Goal: Task Accomplishment & Management: Manage account settings

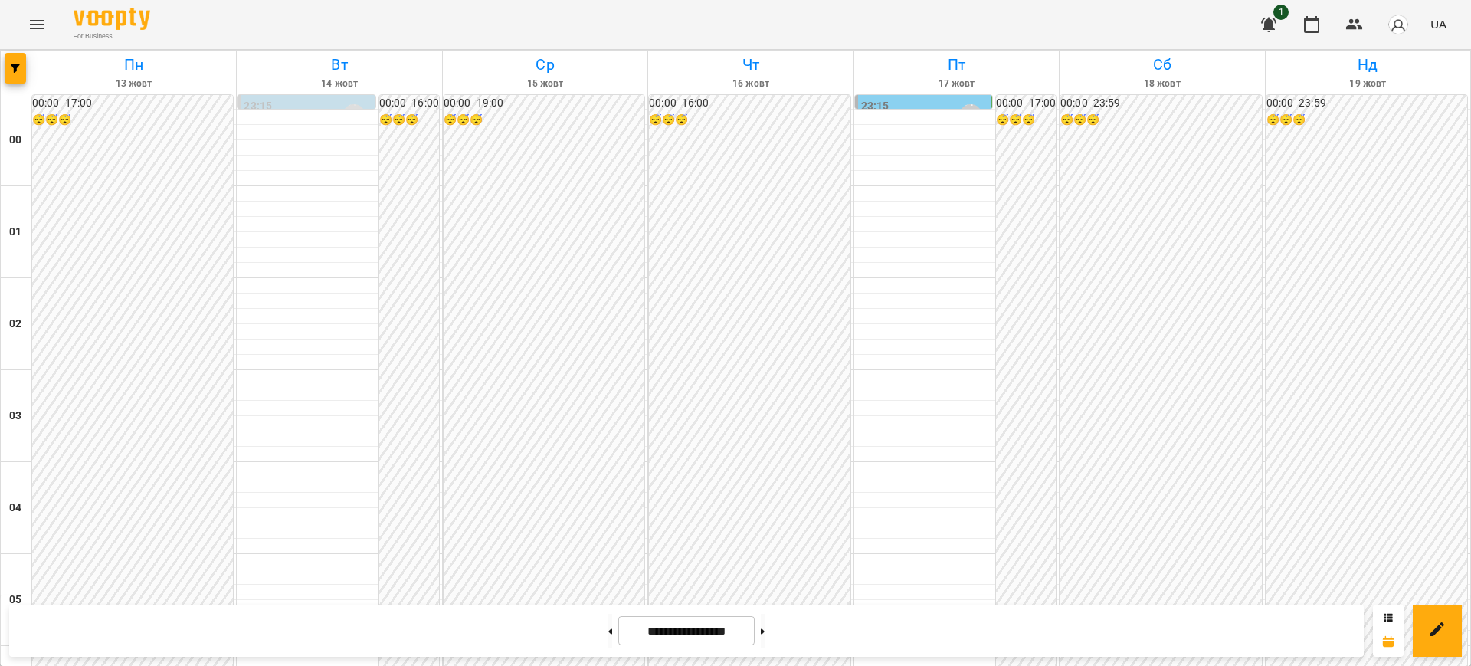
scroll to position [1034, 0]
click at [38, 25] on icon "Menu" at bounding box center [37, 24] width 18 height 18
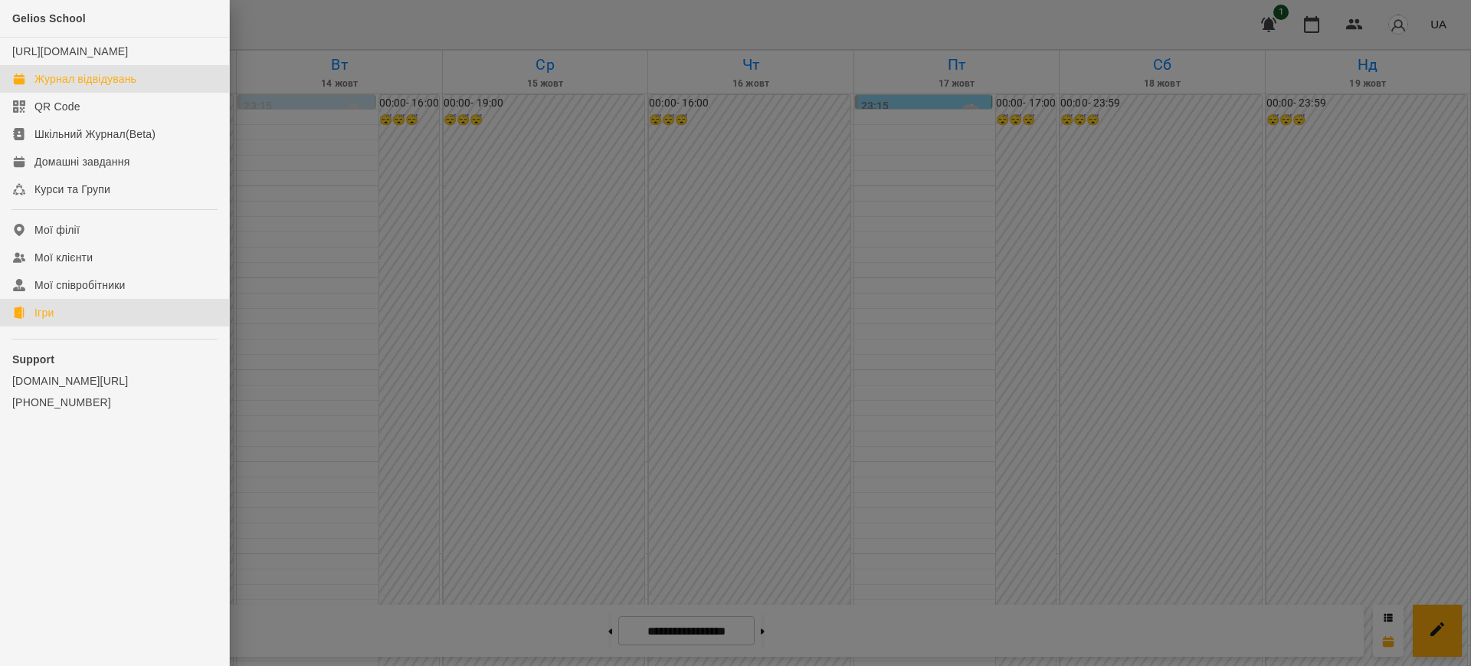
click at [48, 320] on div "Ігри" at bounding box center [43, 312] width 19 height 15
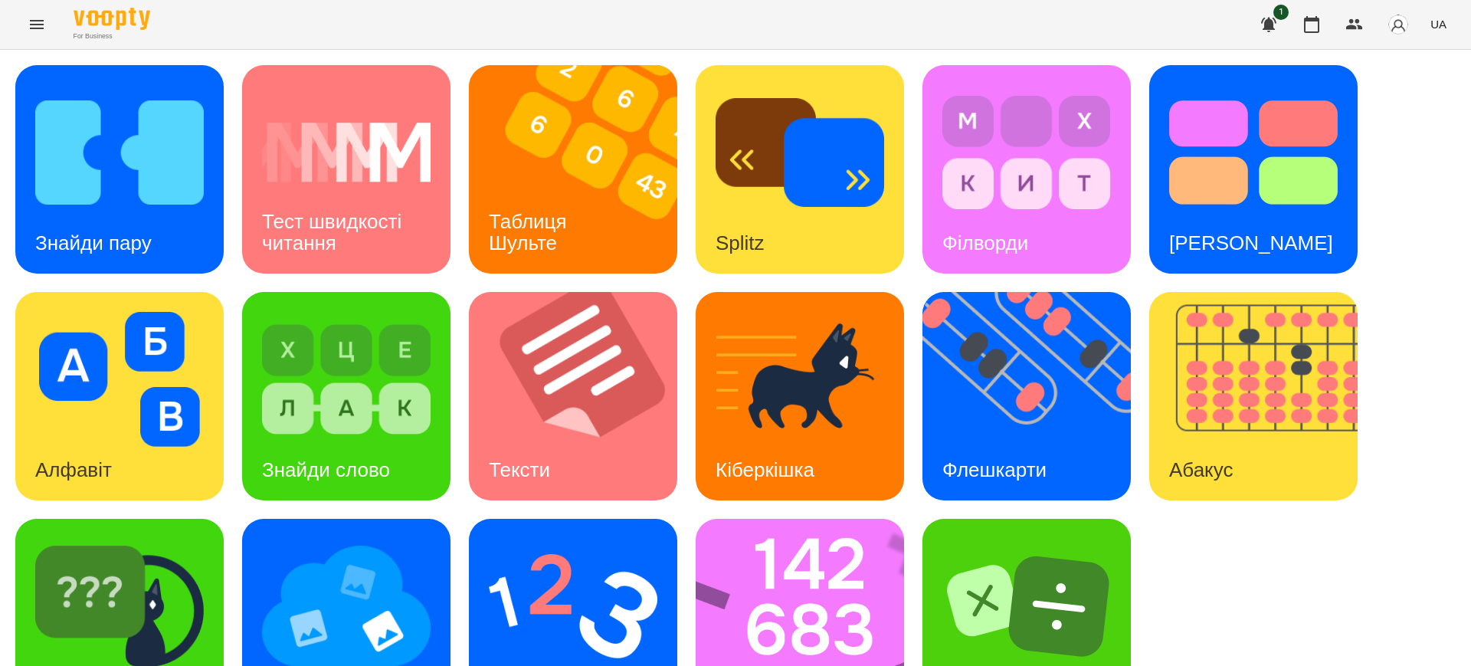
scroll to position [77, 0]
click at [772, 520] on img at bounding box center [810, 623] width 228 height 208
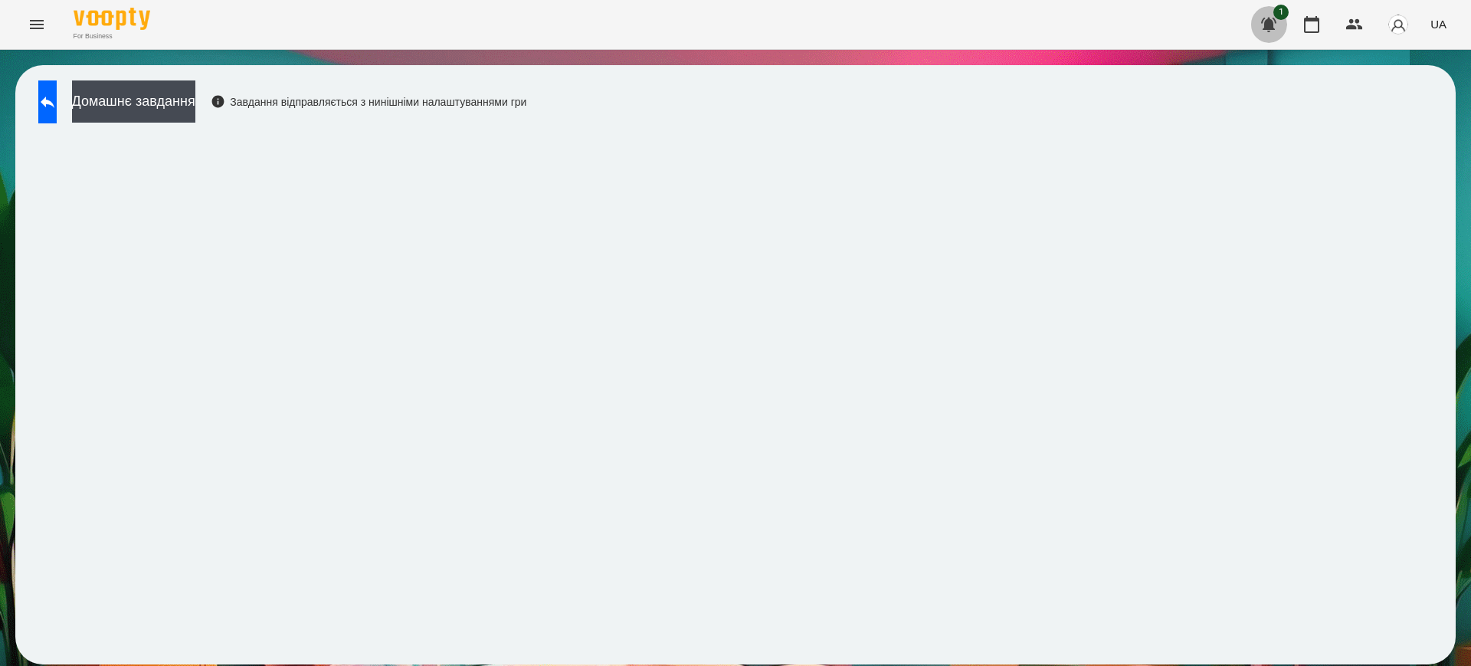
click at [1269, 22] on icon "button" at bounding box center [1268, 25] width 15 height 15
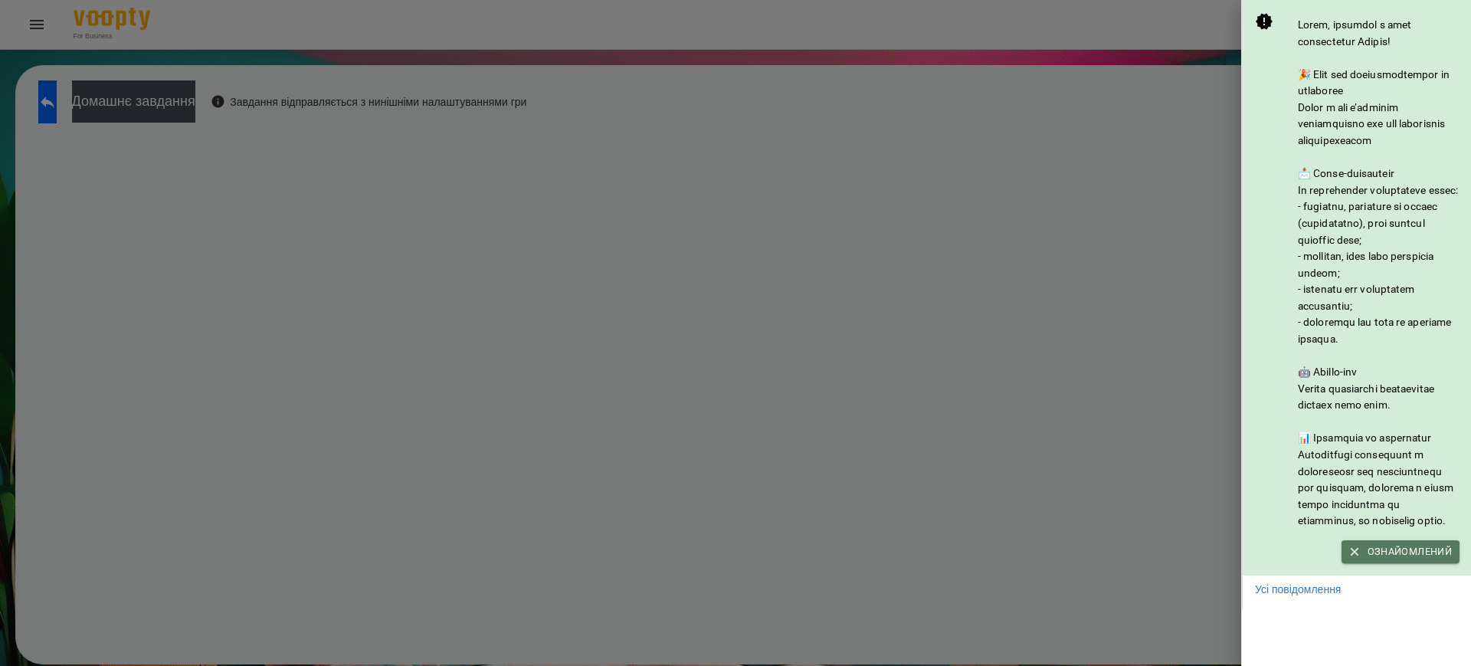
click at [1390, 560] on span "Ознайомлений" at bounding box center [1400, 551] width 103 height 17
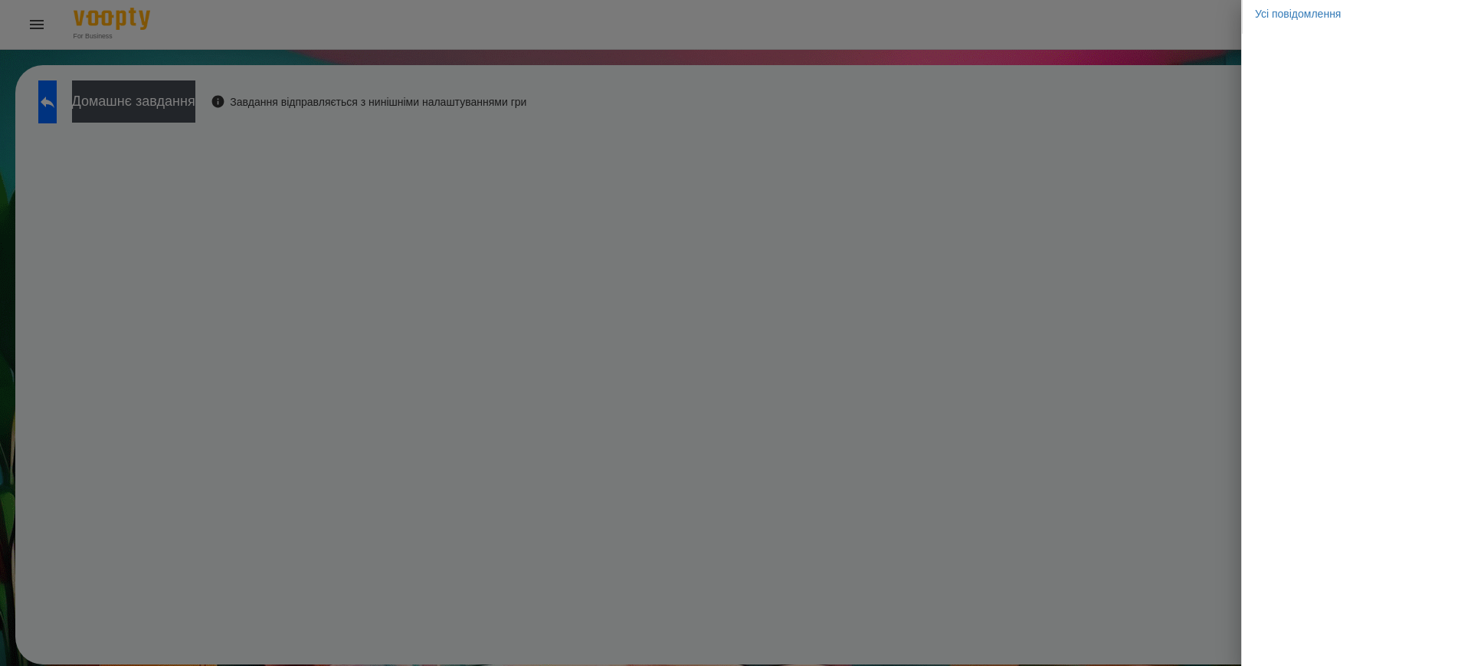
click at [1235, 357] on div at bounding box center [735, 333] width 1471 height 666
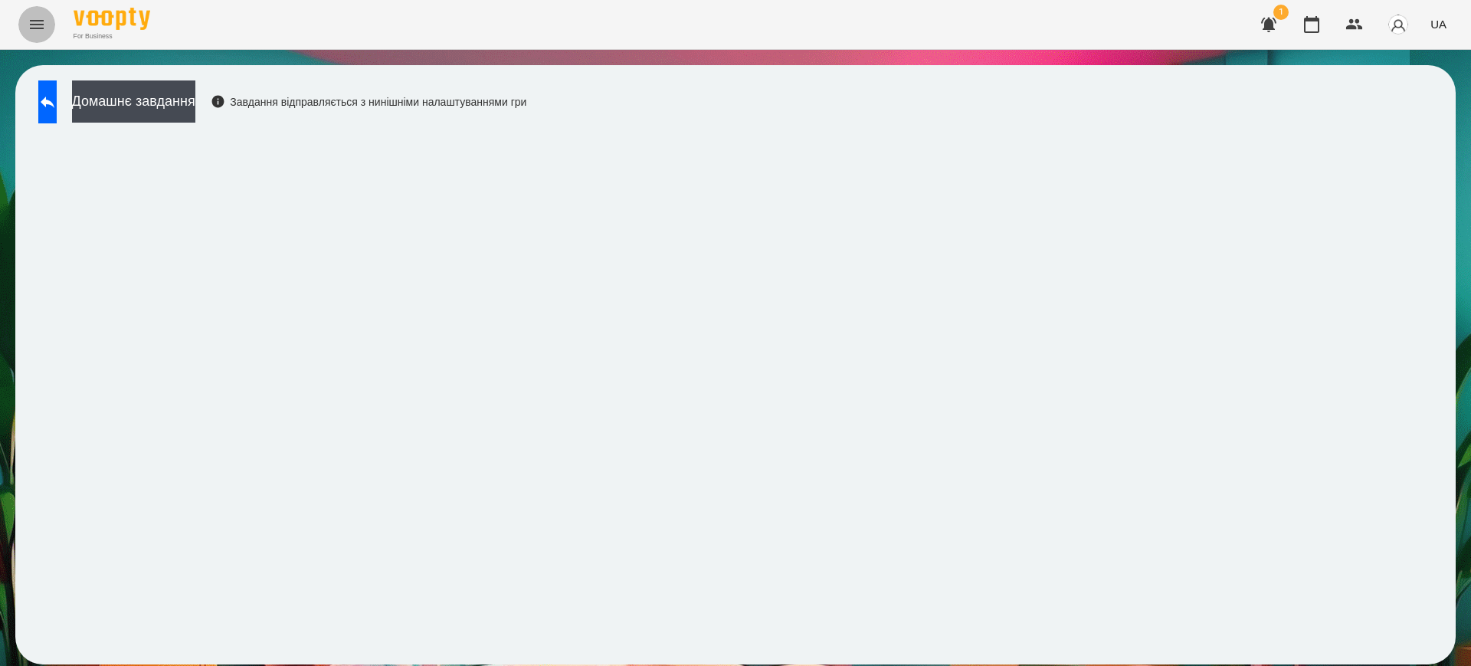
click at [36, 28] on icon "Menu" at bounding box center [37, 24] width 14 height 9
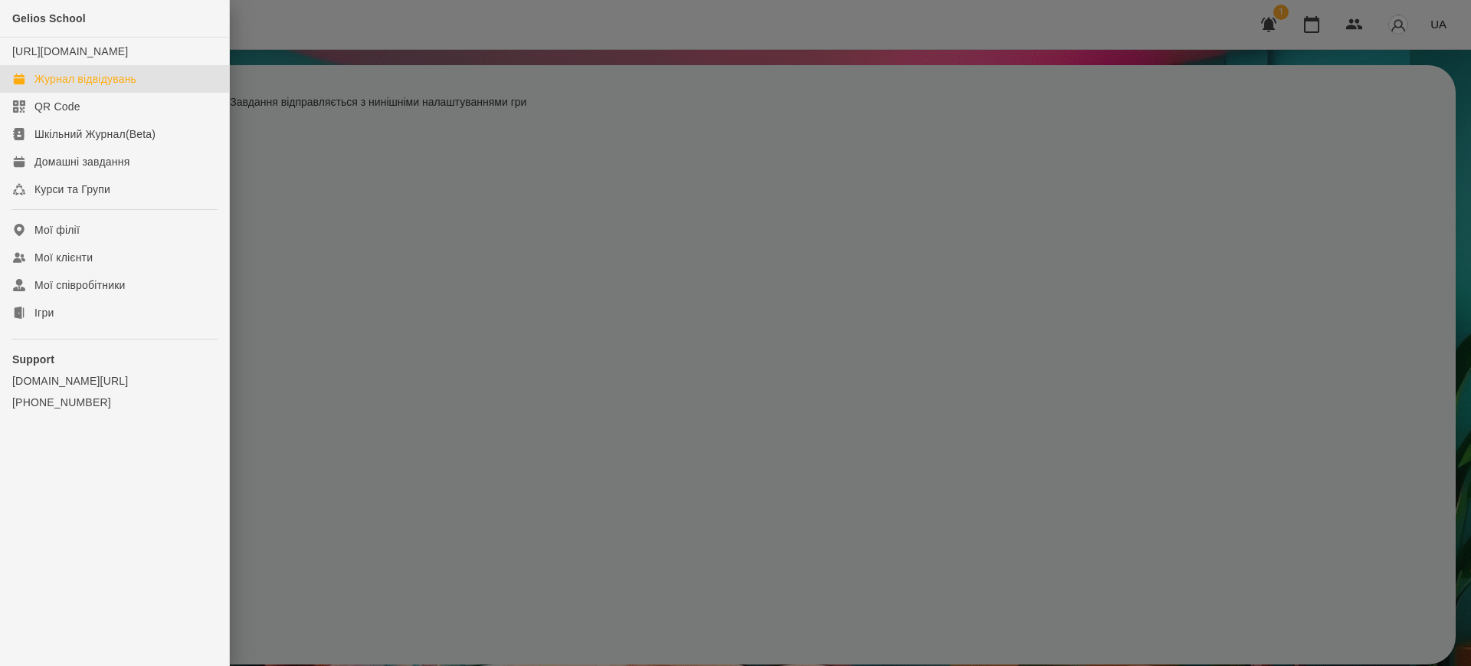
click at [62, 87] on div "Журнал відвідувань" at bounding box center [85, 78] width 102 height 15
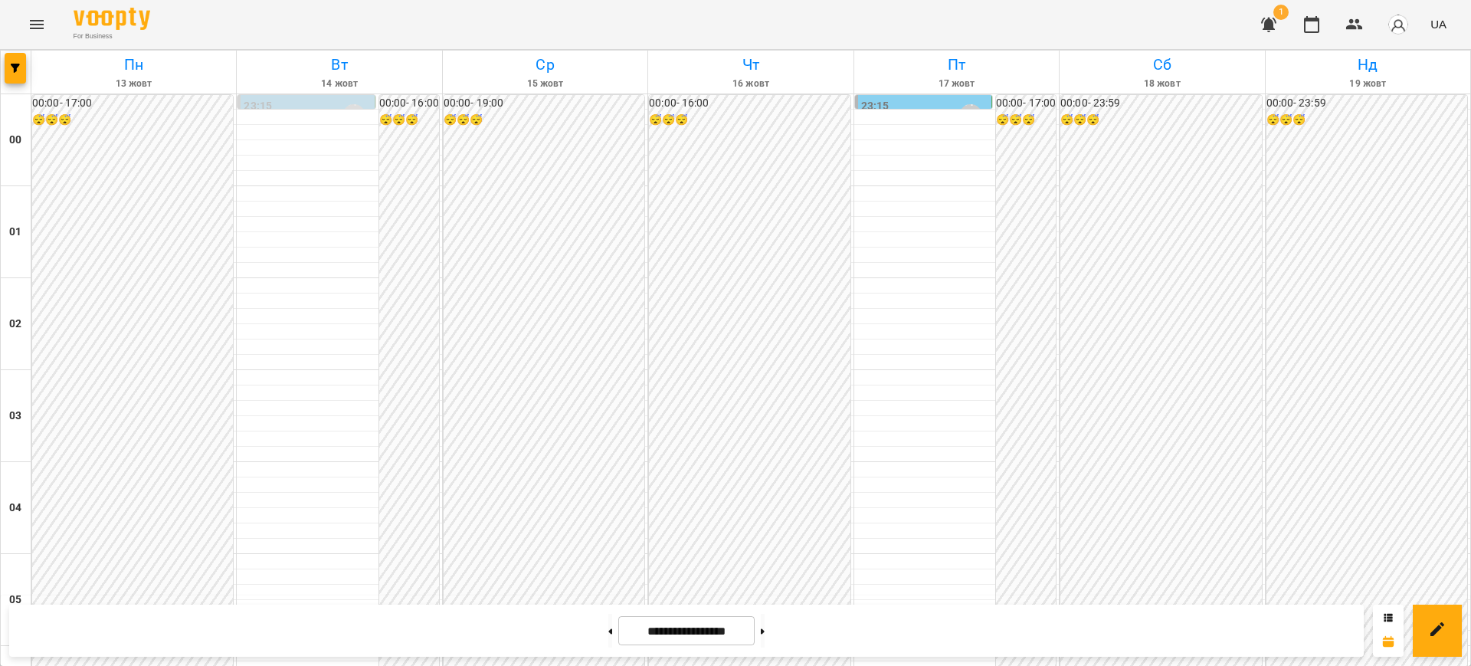
scroll to position [1417, 0]
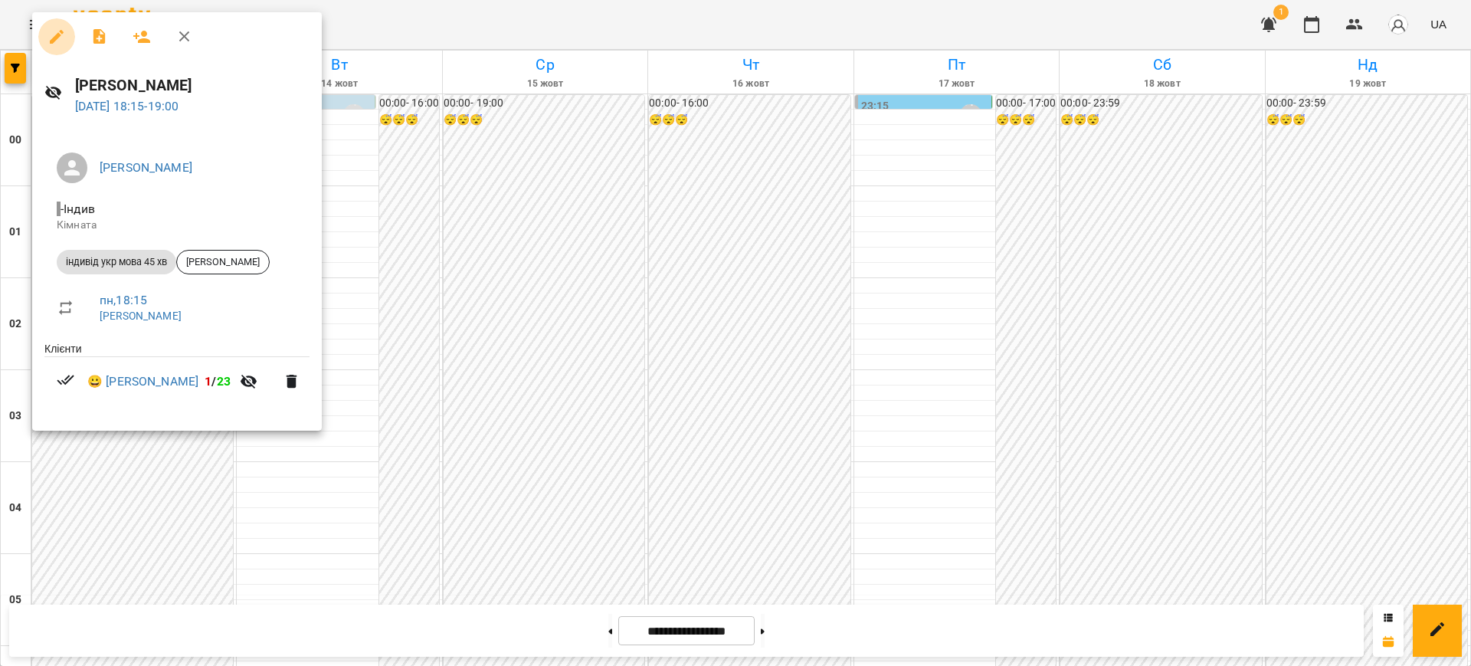
click at [57, 34] on icon "button" at bounding box center [57, 37] width 14 height 14
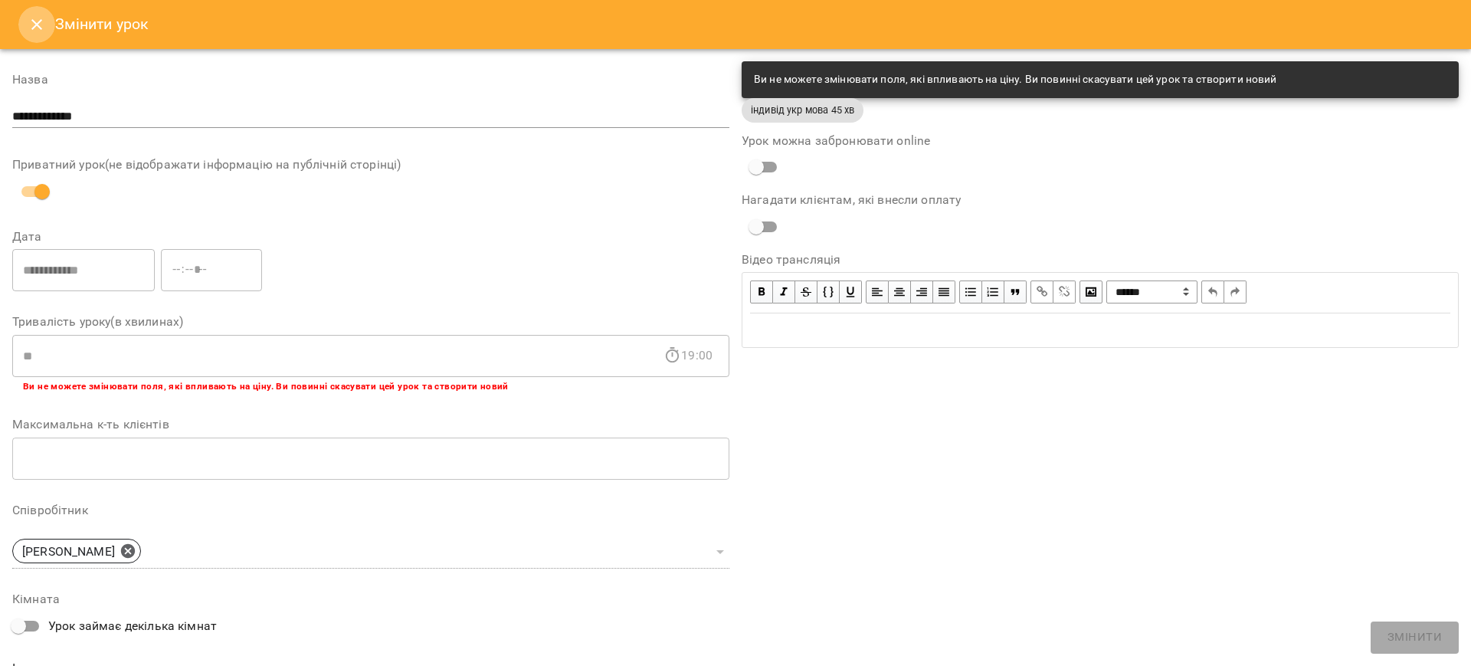
click at [43, 23] on icon "Close" at bounding box center [37, 24] width 18 height 18
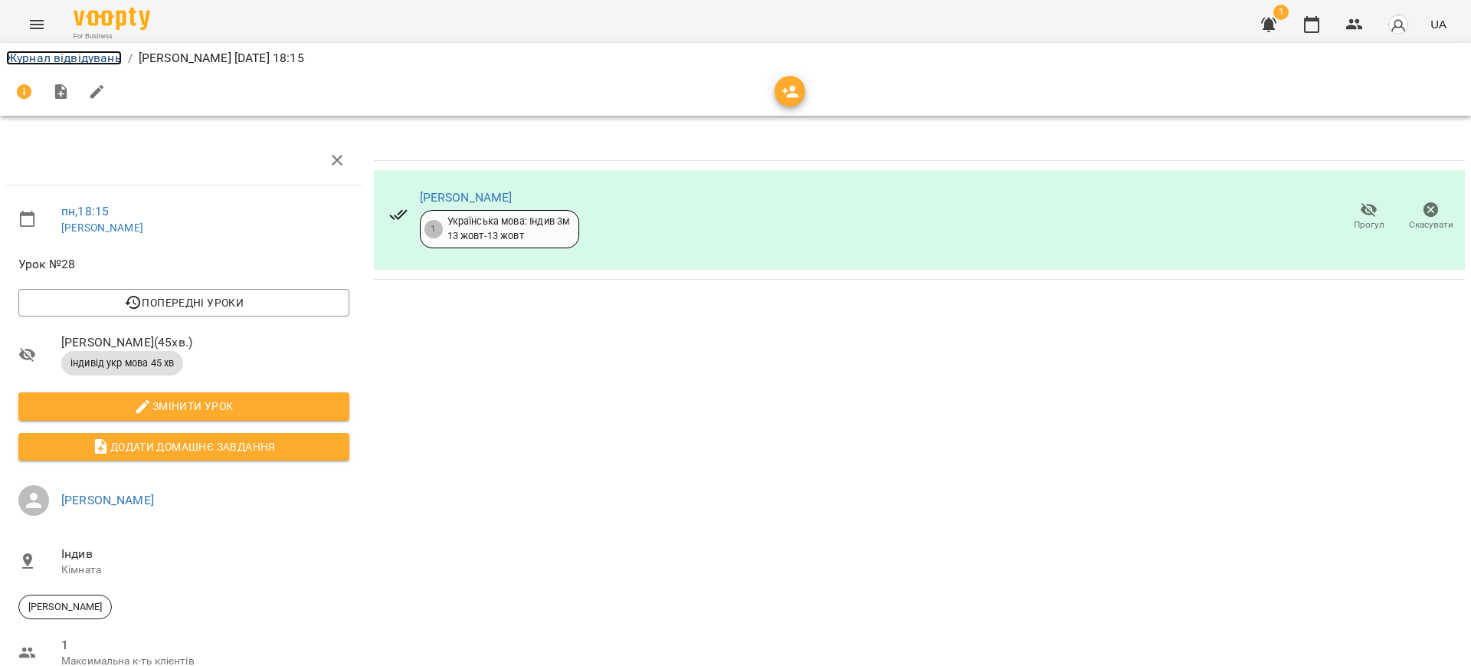
click at [46, 54] on link "Журнал відвідувань" at bounding box center [64, 58] width 116 height 15
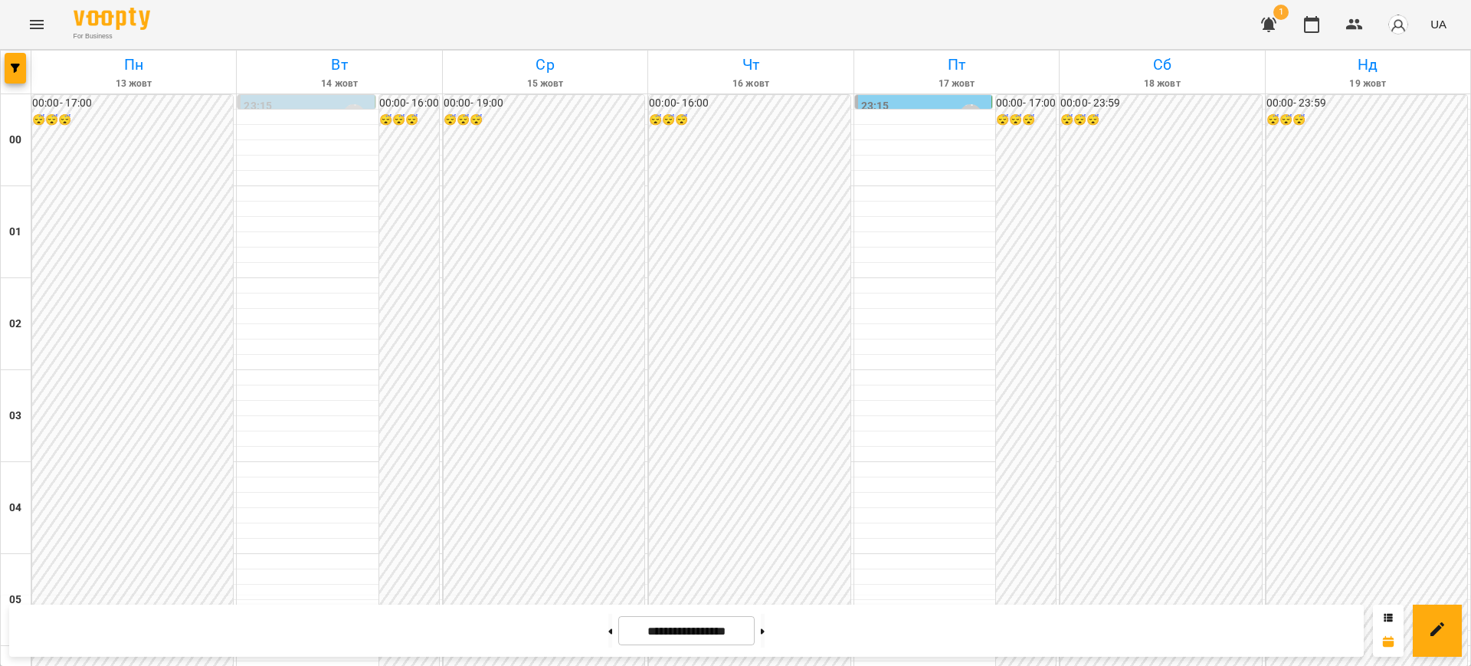
scroll to position [1608, 0]
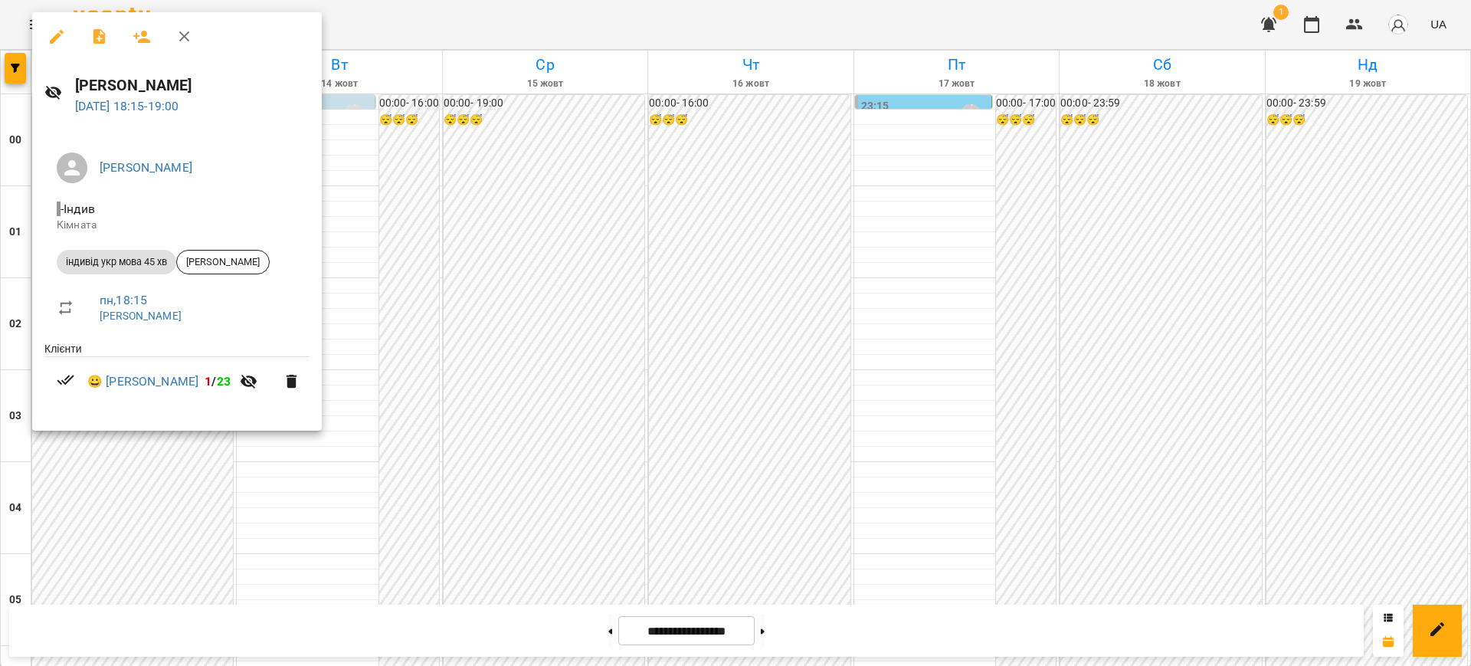
click at [426, 15] on div at bounding box center [735, 333] width 1471 height 666
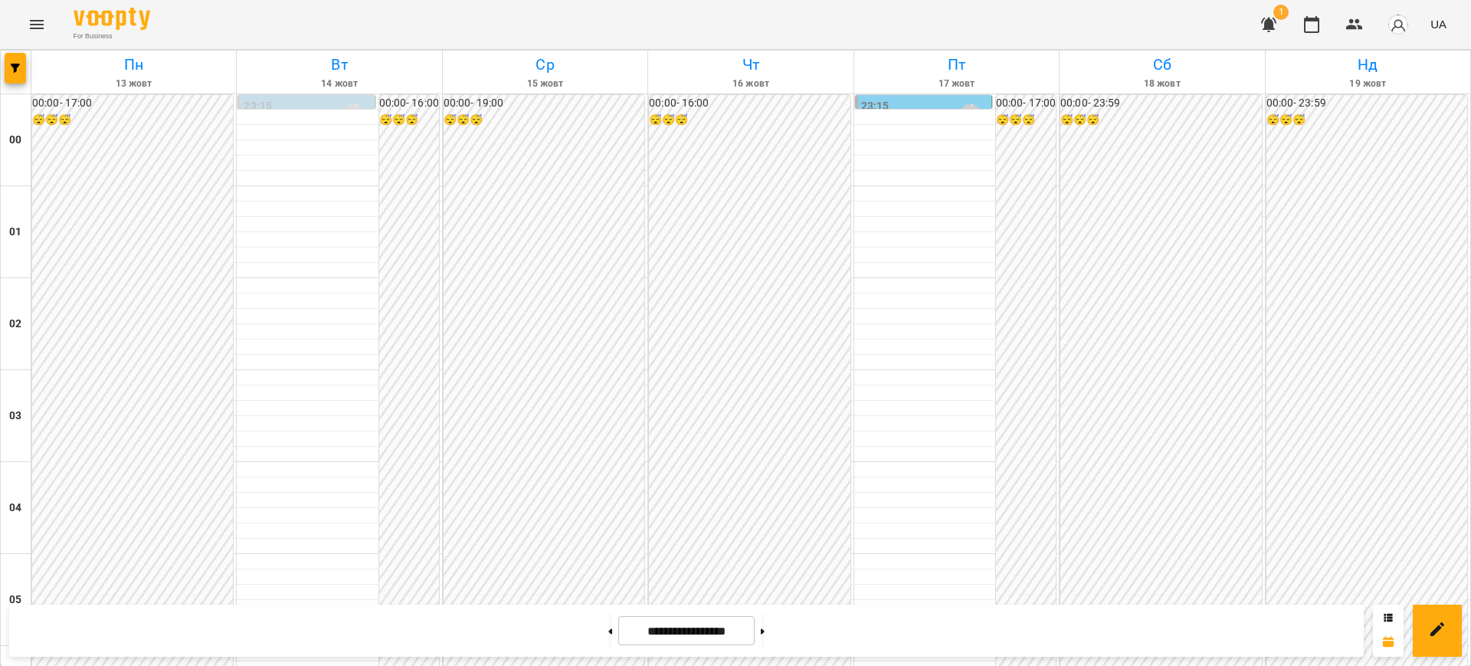
scroll to position [1130, 0]
